Goal: Find contact information: Find contact information

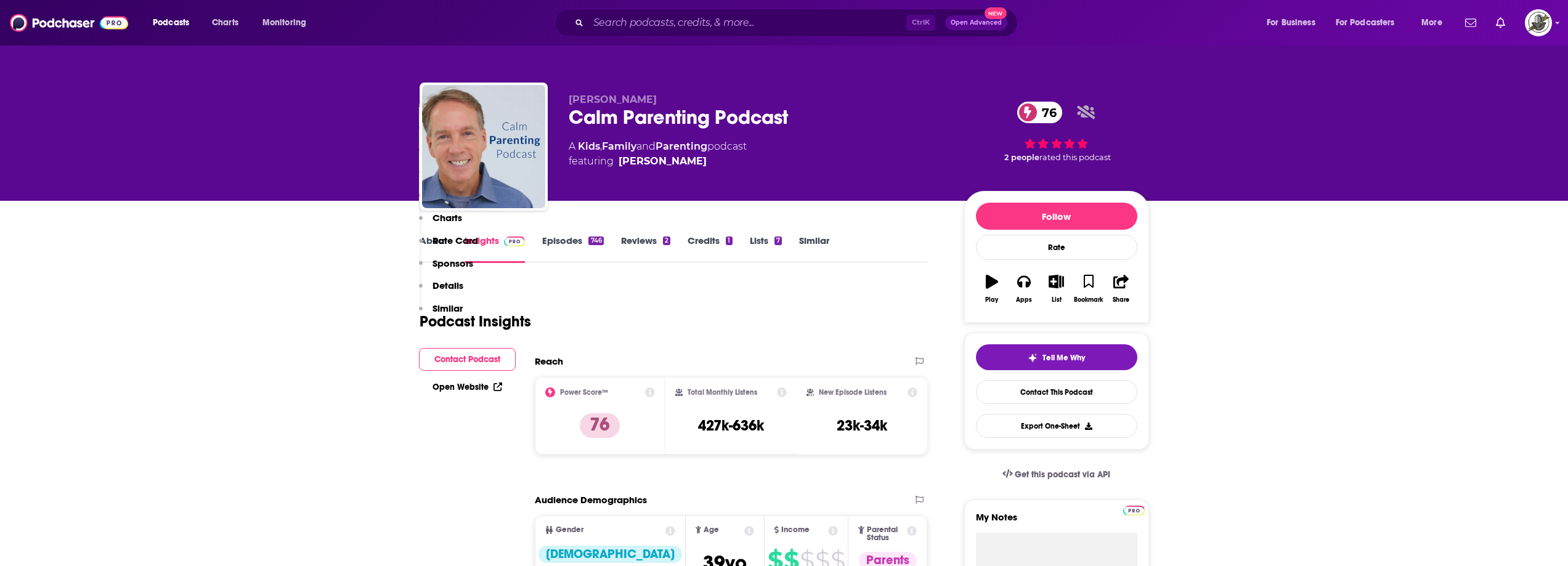
scroll to position [1354, 0]
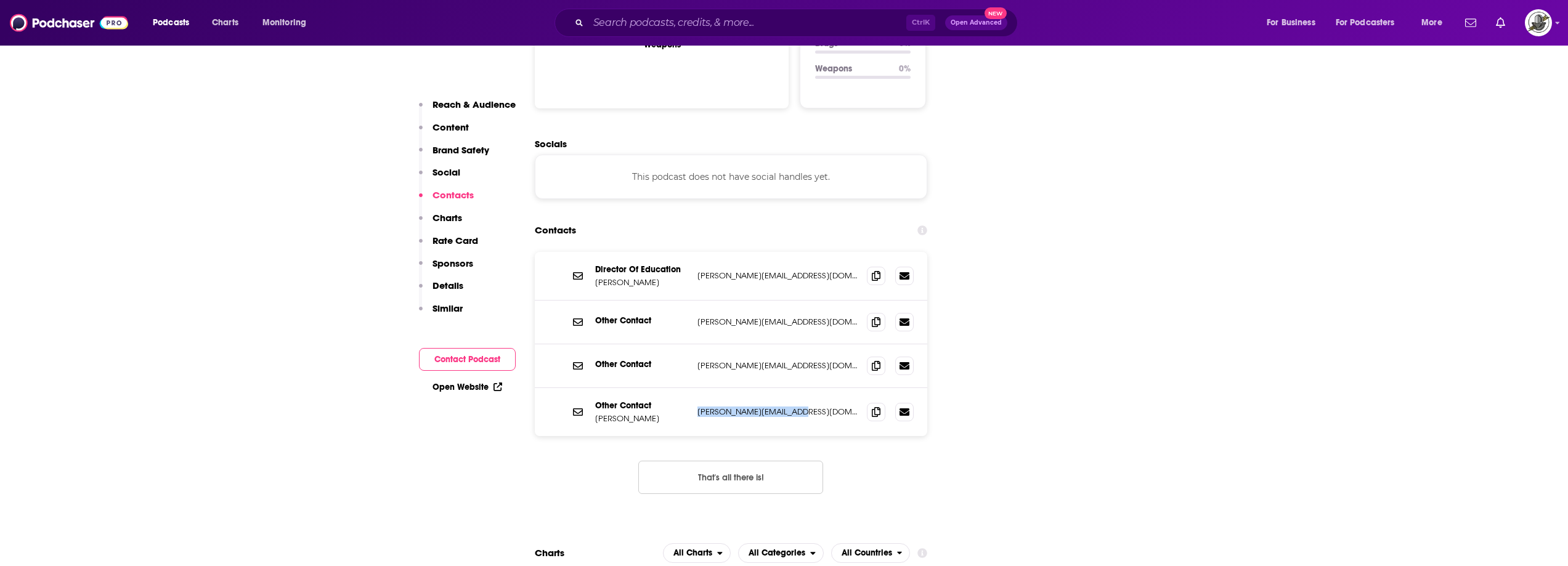
drag, startPoint x: 698, startPoint y: 339, endPoint x: 839, endPoint y: 339, distance: 141.0
click at [839, 406] on p "[PERSON_NAME][EMAIL_ADDRESS][DOMAIN_NAME]" at bounding box center [778, 411] width 160 height 10
copy p "[PERSON_NAME][EMAIL_ADDRESS][DOMAIN_NAME]"
click at [703, 344] on div "Other Contact [PERSON_NAME][EMAIL_ADDRESS][DOMAIN_NAME] [PERSON_NAME][EMAIL_ADD…" at bounding box center [731, 366] width 393 height 44
drag, startPoint x: 696, startPoint y: 251, endPoint x: 807, endPoint y: 247, distance: 111.1
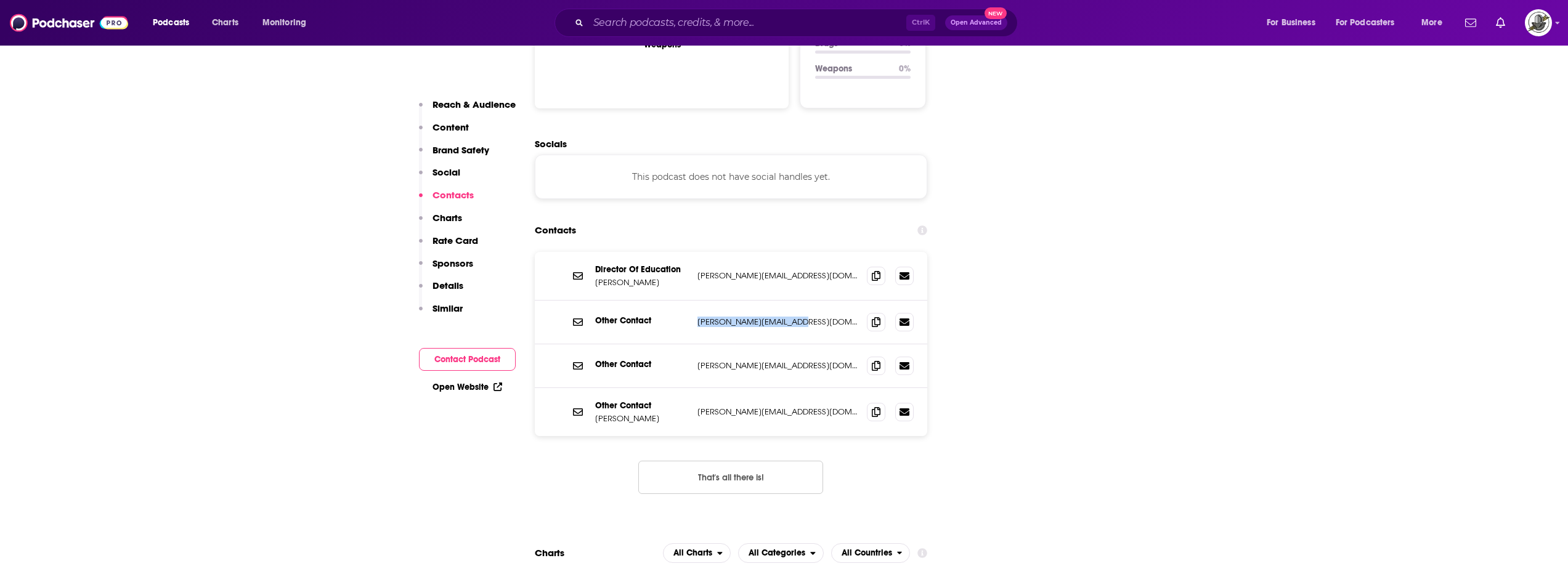
click at [807, 301] on div "Other Contact [PERSON_NAME][EMAIL_ADDRESS][DOMAIN_NAME] [PERSON_NAME][EMAIL_ADD…" at bounding box center [731, 322] width 393 height 44
copy p "[PERSON_NAME][EMAIL_ADDRESS][DOMAIN_NAME]"
drag, startPoint x: 697, startPoint y: 290, endPoint x: 838, endPoint y: 294, distance: 141.1
click at [838, 360] on p "[PERSON_NAME][EMAIL_ADDRESS][DOMAIN_NAME]" at bounding box center [778, 365] width 160 height 10
copy p "[PERSON_NAME][EMAIL_ADDRESS][DOMAIN_NAME]"
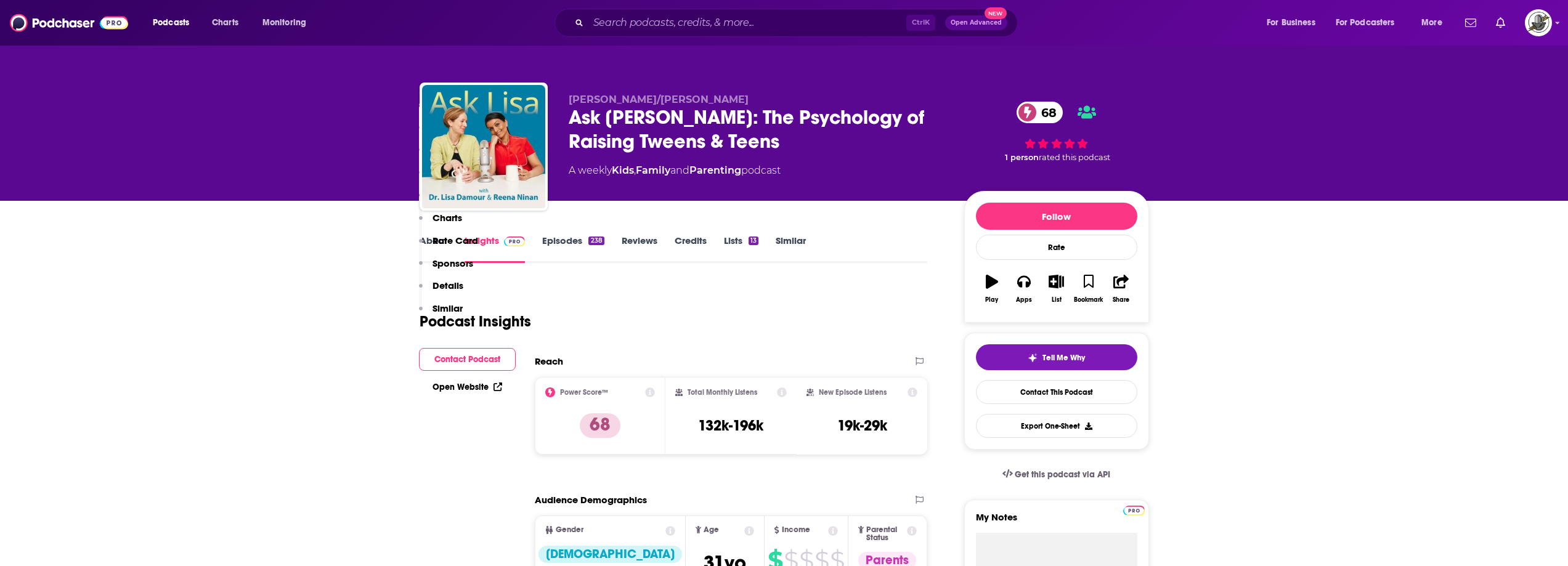
scroll to position [1354, 0]
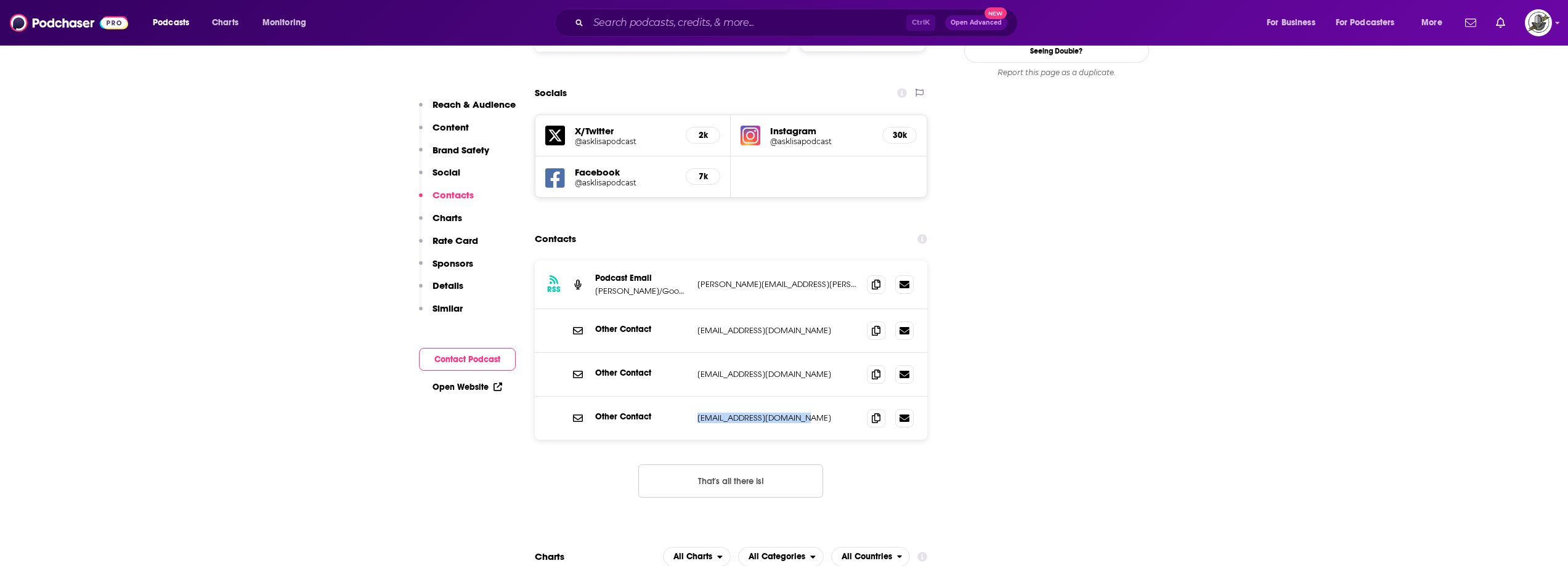
drag, startPoint x: 690, startPoint y: 379, endPoint x: 828, endPoint y: 378, distance: 138.0
click at [828, 397] on div "Other Contact asklisa@drlisadamour.com asklisa@drlisadamour.com" at bounding box center [731, 418] width 393 height 43
copy div "asklisa@drlisadamour.com"
drag, startPoint x: 696, startPoint y: 287, endPoint x: 811, endPoint y: 290, distance: 115.0
click at [811, 309] on div "Other Contact info@drlisadamour.com info@drlisadamour.com" at bounding box center [731, 330] width 393 height 44
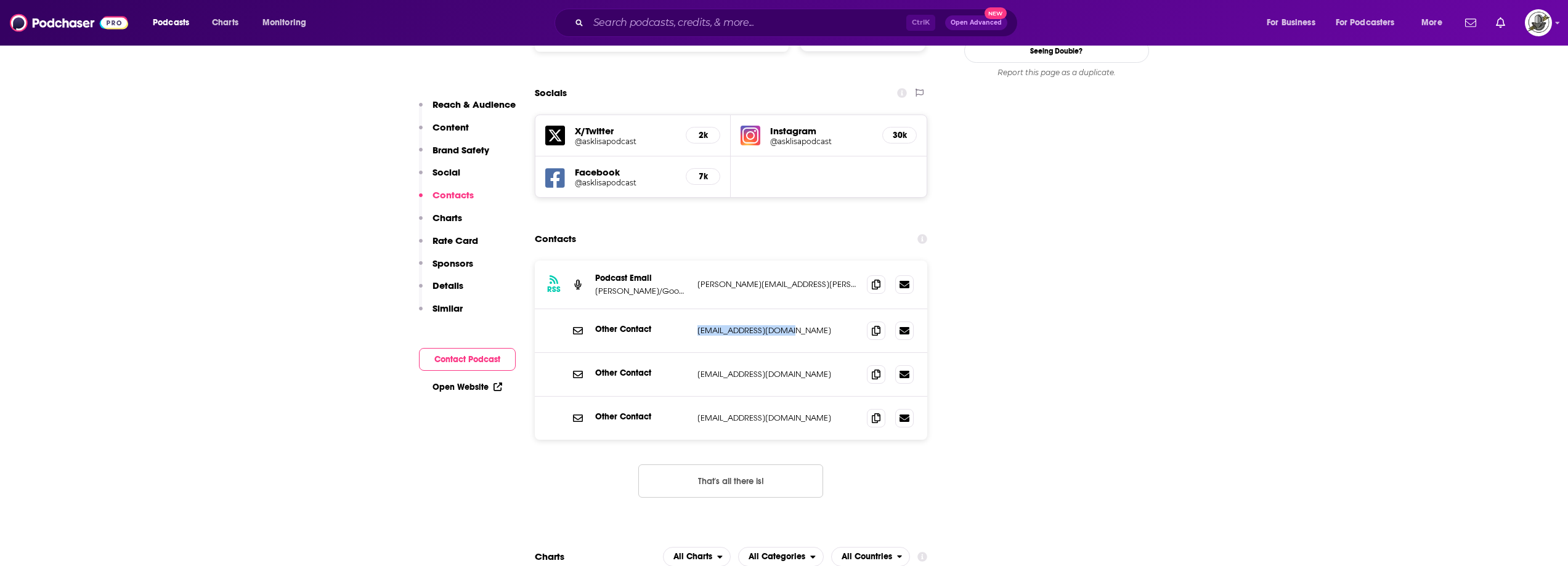
copy p "info@drlisadamour.com"
click at [745, 227] on div "Contacts" at bounding box center [731, 238] width 393 height 23
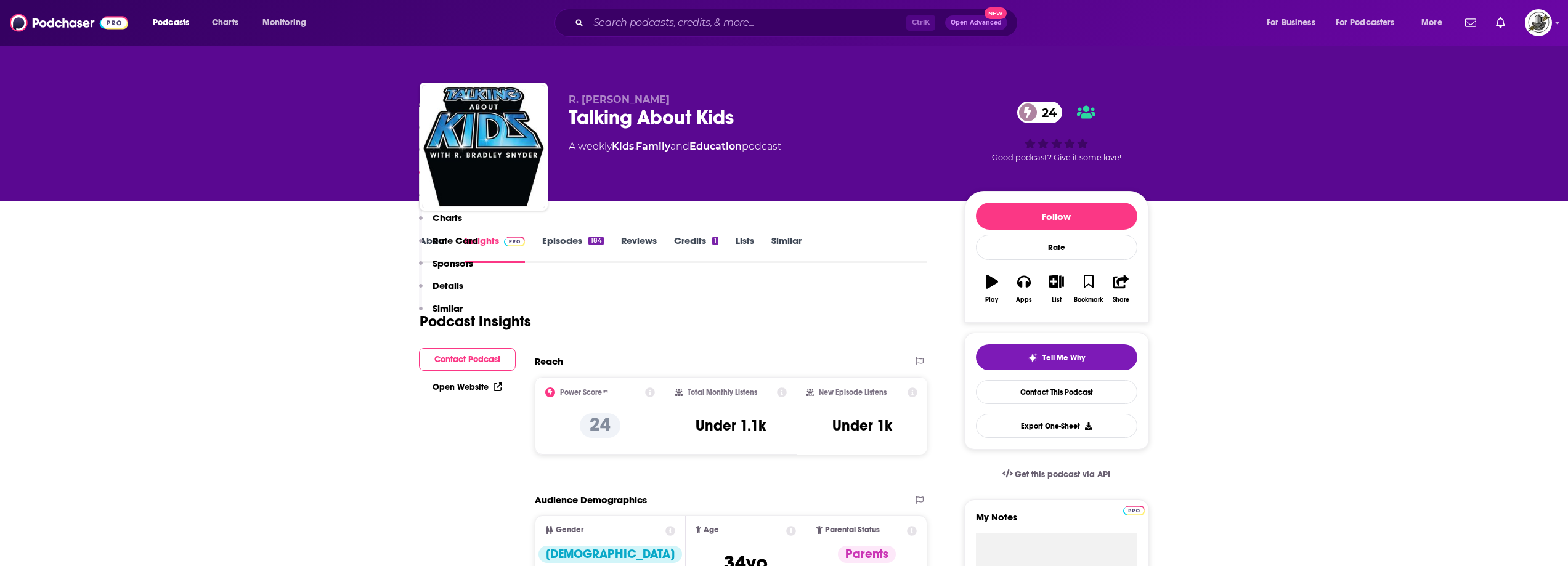
scroll to position [801, 0]
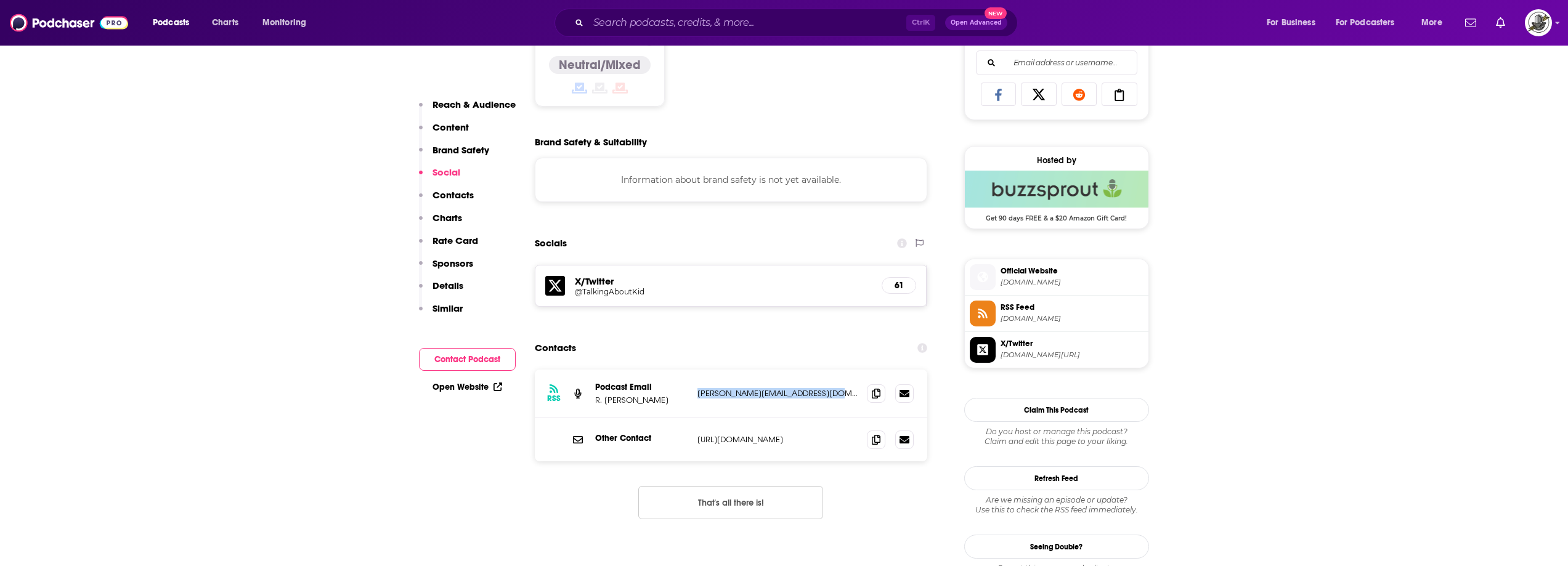
drag, startPoint x: 694, startPoint y: 398, endPoint x: 838, endPoint y: 398, distance: 144.0
click at [838, 398] on div "RSS Podcast Email R. Bradley Snyder brad@newamsterdamconsulting.com brad@newams…" at bounding box center [731, 394] width 393 height 48
copy p "brad@newamsterdamconsulting.com"
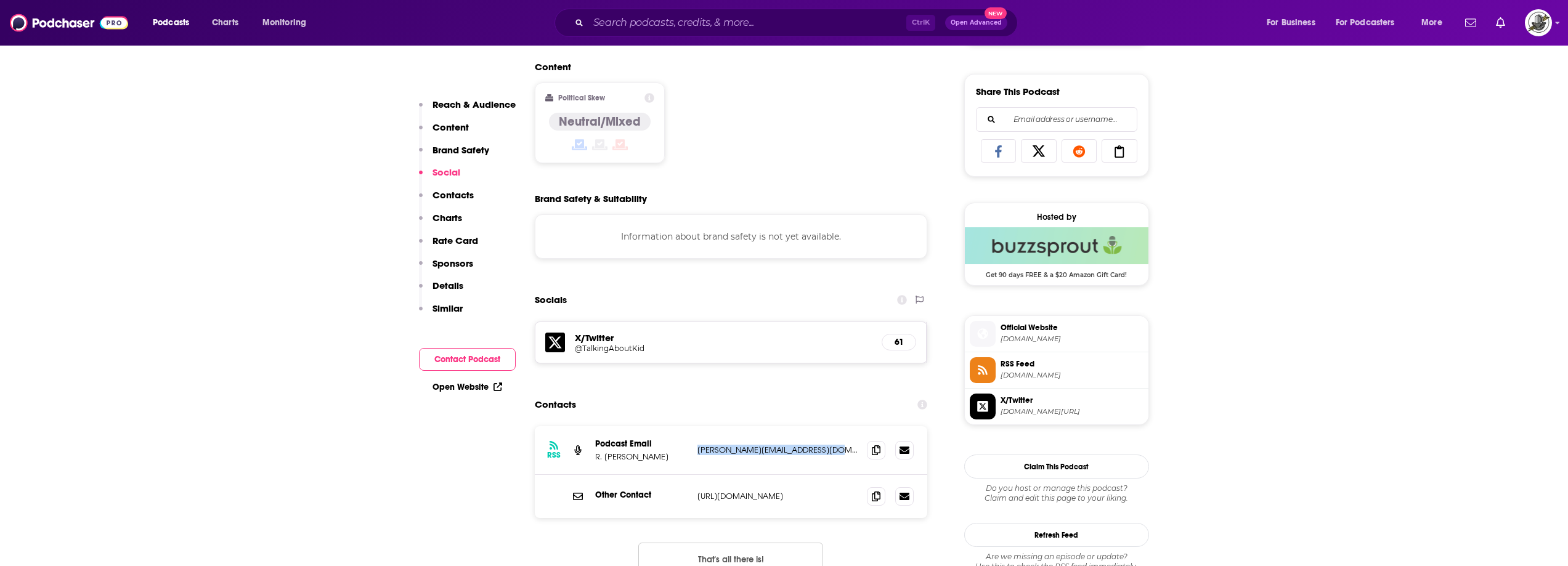
scroll to position [739, 0]
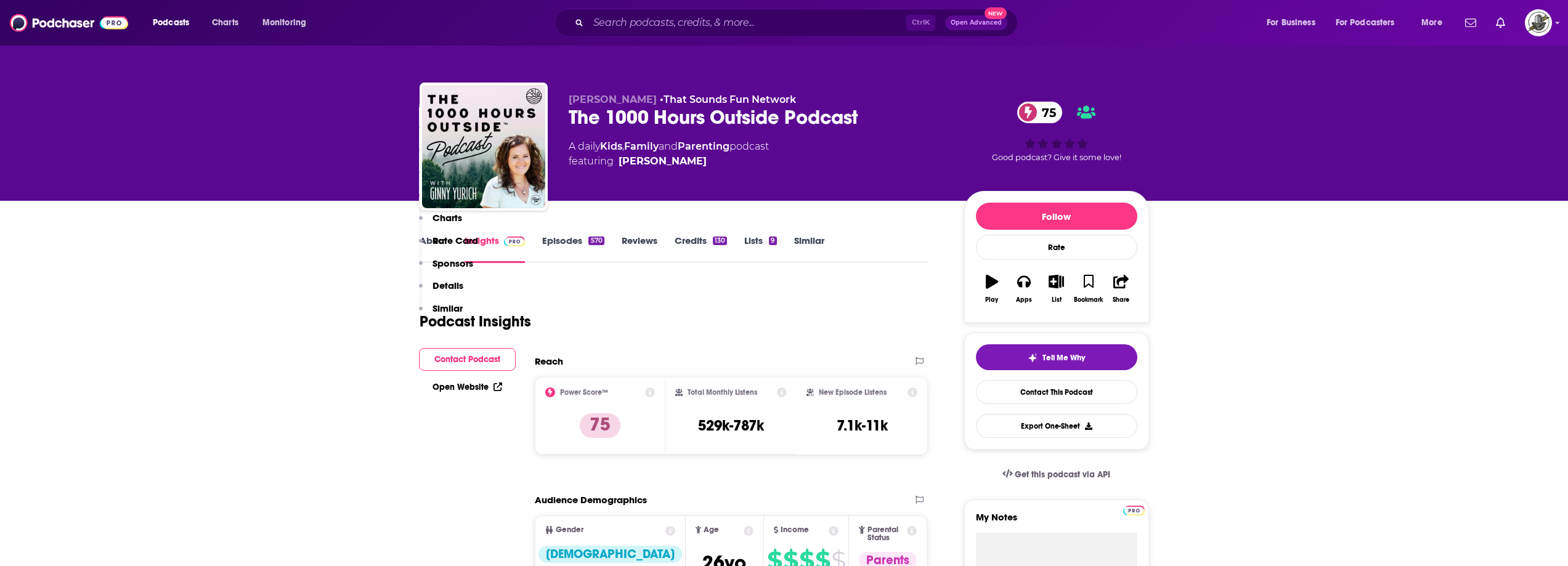
scroll to position [1354, 0]
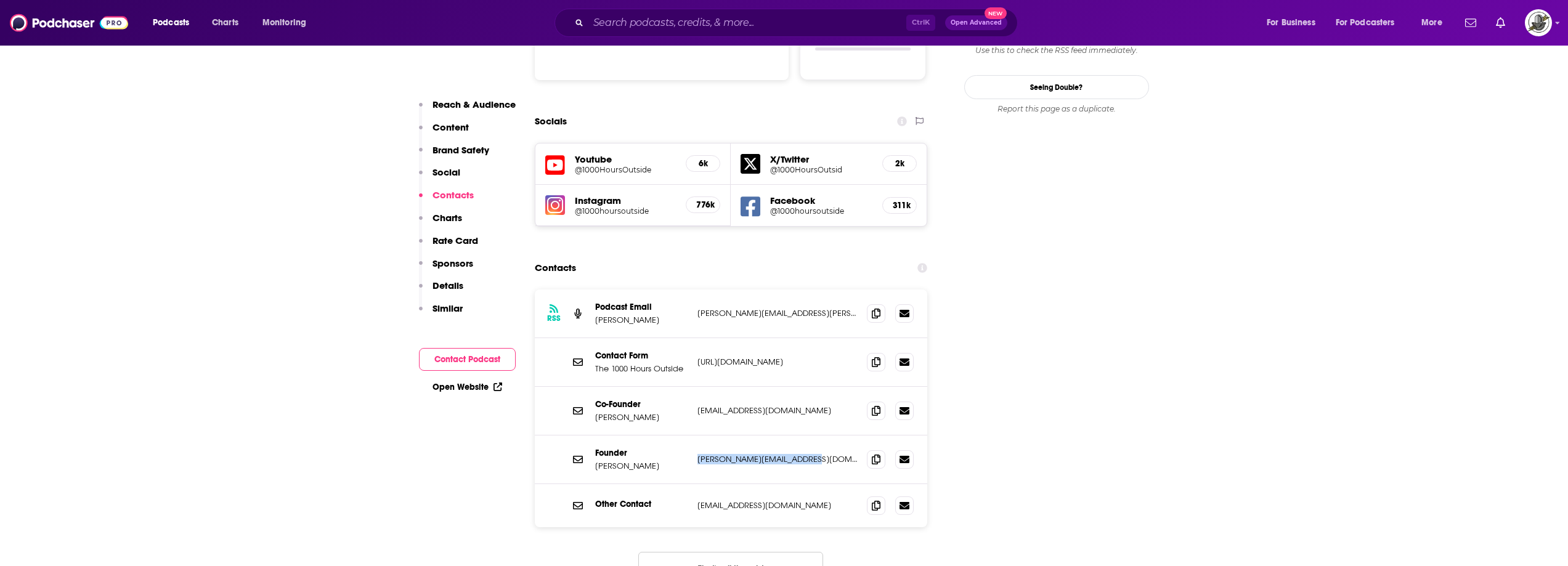
drag, startPoint x: 696, startPoint y: 401, endPoint x: 845, endPoint y: 401, distance: 149.0
click at [845, 436] on div "Founder Ginny Yurich ginny@1000hoursoutside.com ginny@1000hoursoutside.com" at bounding box center [731, 460] width 393 height 48
copy p "ginny@1000hoursoutside.com"
drag, startPoint x: 694, startPoint y: 354, endPoint x: 823, endPoint y: 351, distance: 129.0
click at [823, 386] on div "Co-Founder Josh Yurich josh@1000hoursoutside.com josh@1000hoursoutside.com" at bounding box center [731, 411] width 393 height 48
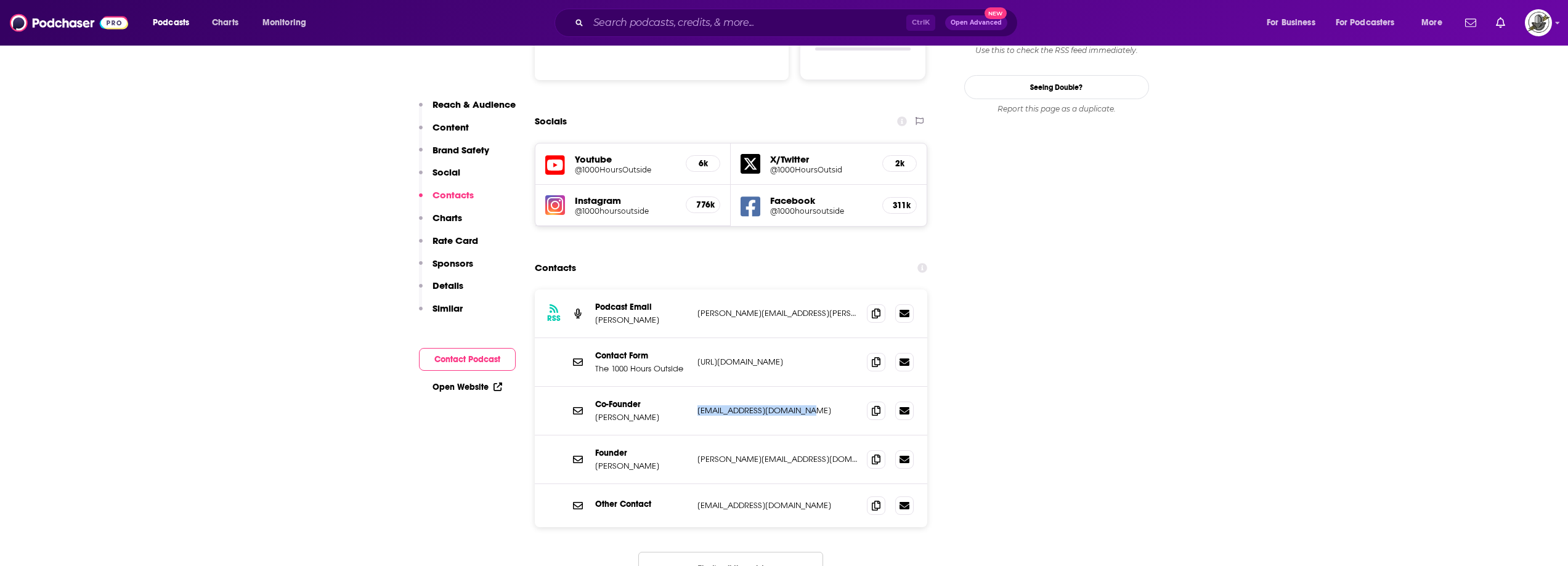
copy p "josh@1000hoursoutside.com"
